Goal: Find specific page/section: Find specific page/section

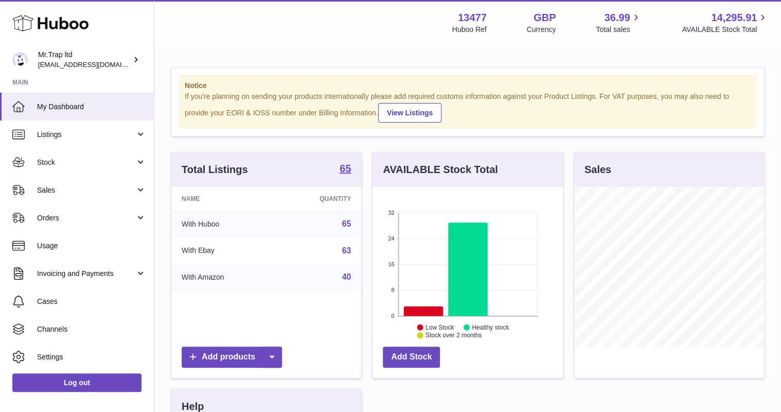
scroll to position [161, 190]
drag, startPoint x: 67, startPoint y: 178, endPoint x: 70, endPoint y: 185, distance: 7.8
click at [67, 178] on link "Sales" at bounding box center [77, 190] width 154 height 28
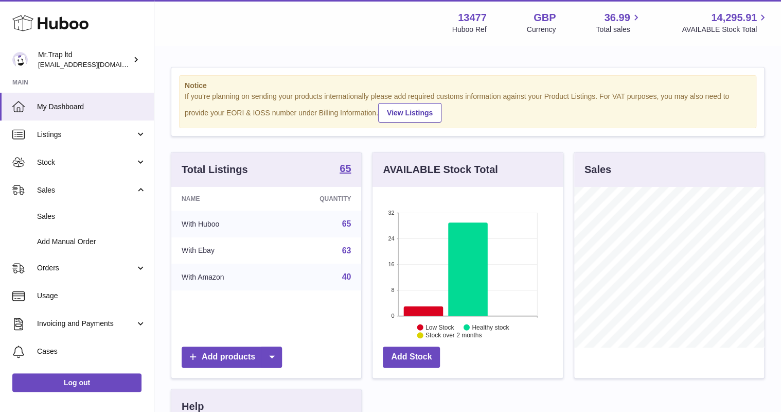
click at [79, 208] on link "Sales" at bounding box center [77, 216] width 154 height 25
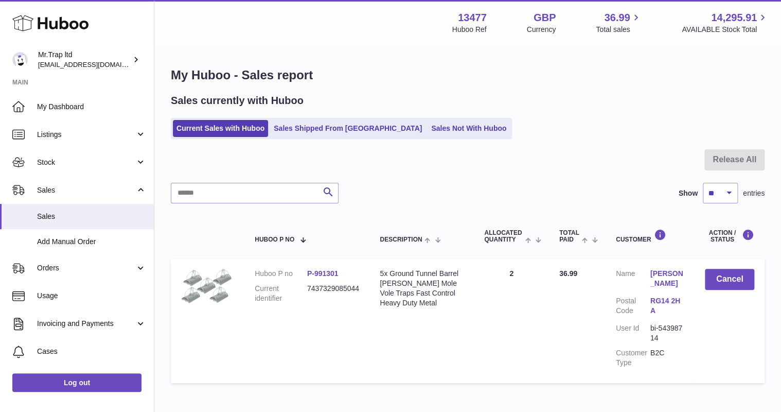
click at [428, 135] on link "Sales Not With Huboo" at bounding box center [469, 128] width 82 height 17
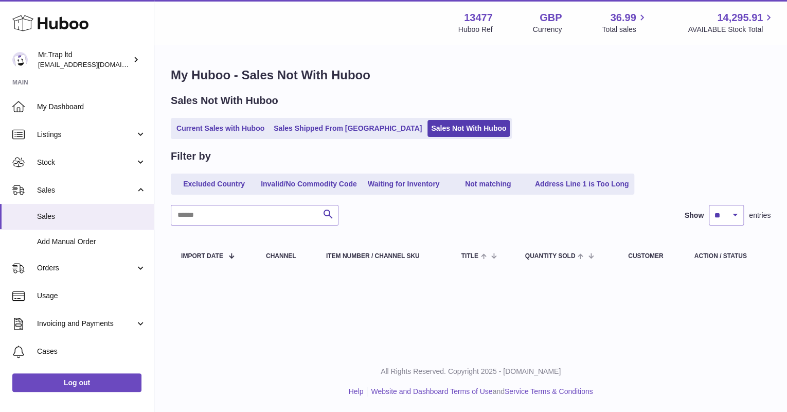
click at [335, 126] on link "Sales Shipped From [GEOGRAPHIC_DATA]" at bounding box center [347, 128] width 155 height 17
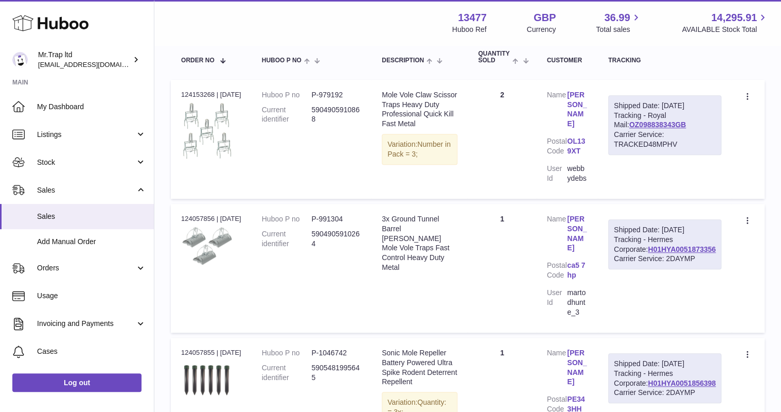
scroll to position [165, 0]
